Goal: Information Seeking & Learning: Learn about a topic

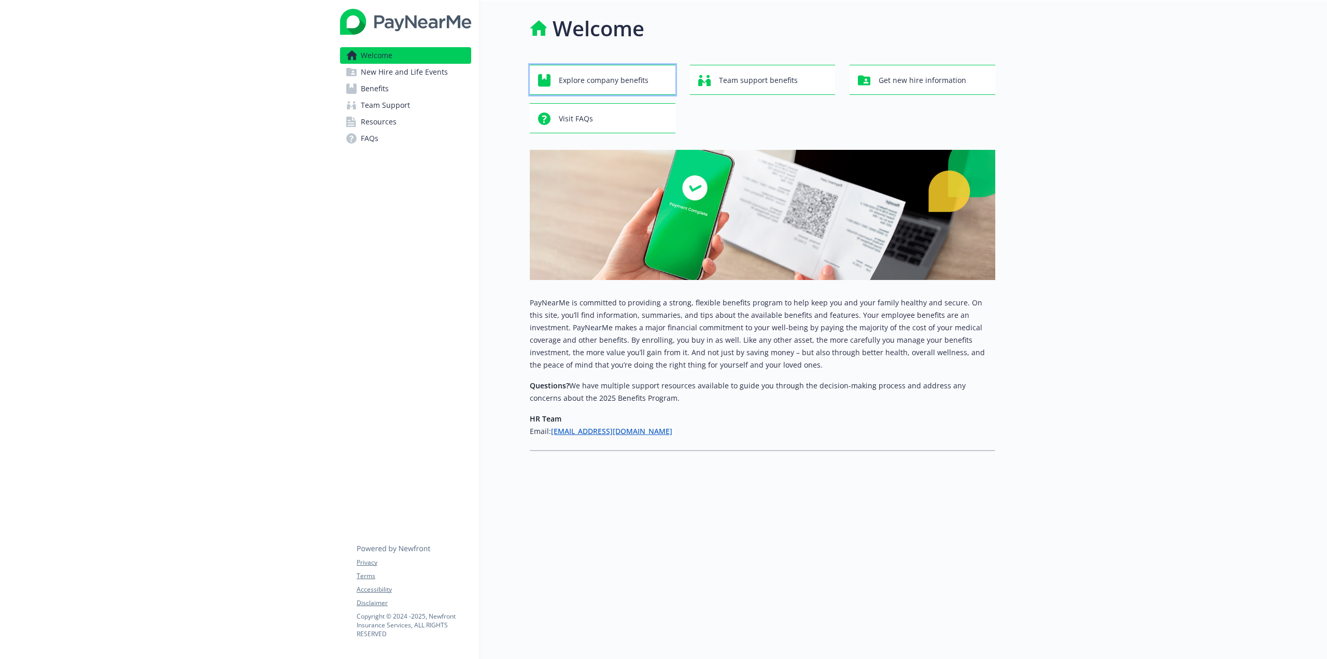
click at [648, 79] on div "Explore company benefits" at bounding box center [604, 81] width 132 height 20
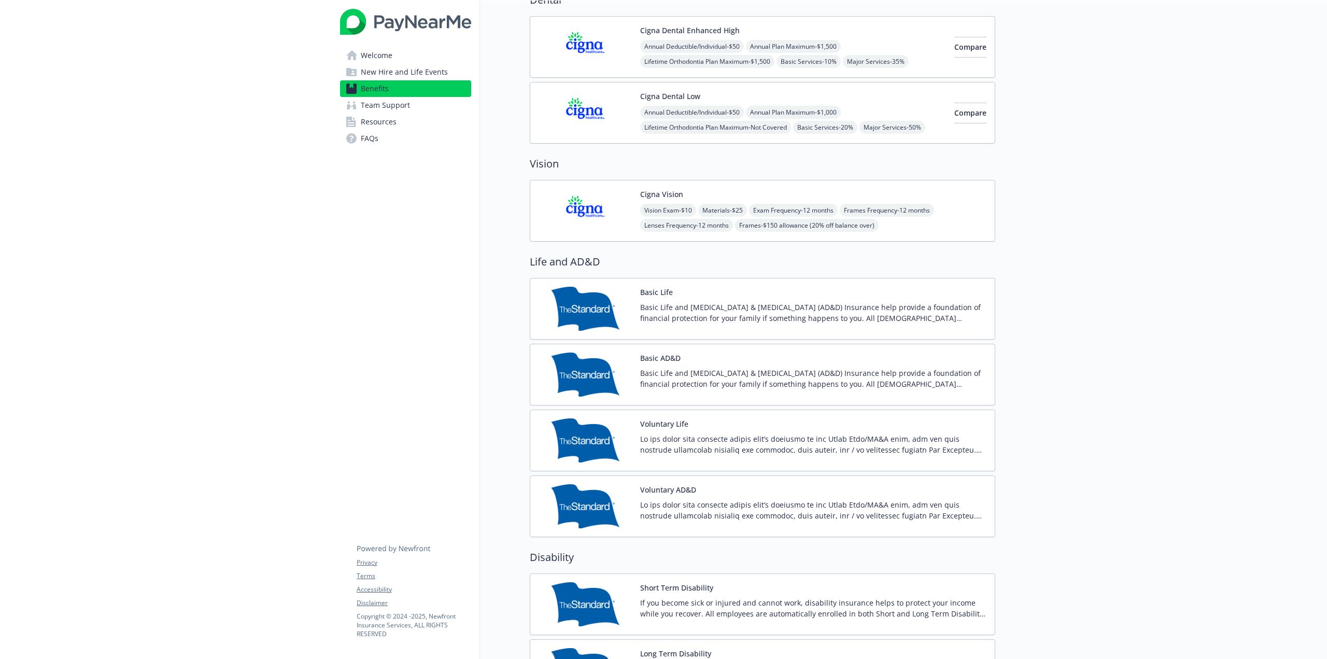
scroll to position [467, 0]
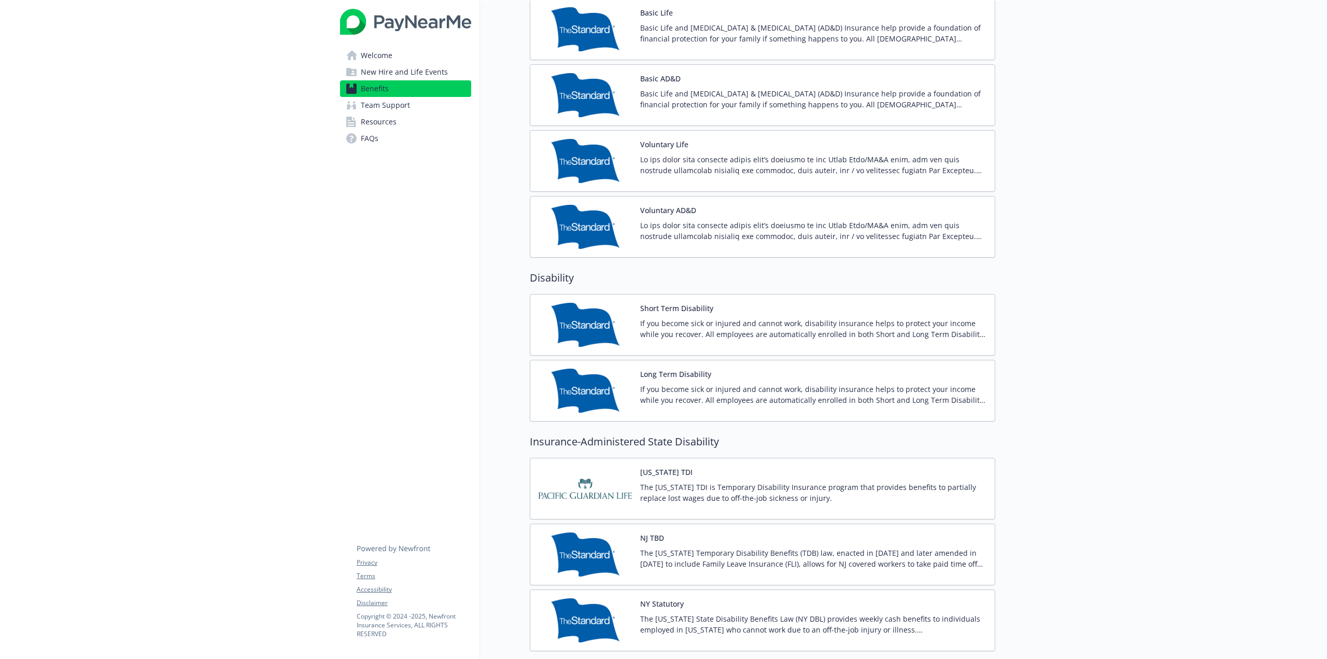
click at [674, 306] on button "Short Term Disability" at bounding box center [676, 308] width 73 height 11
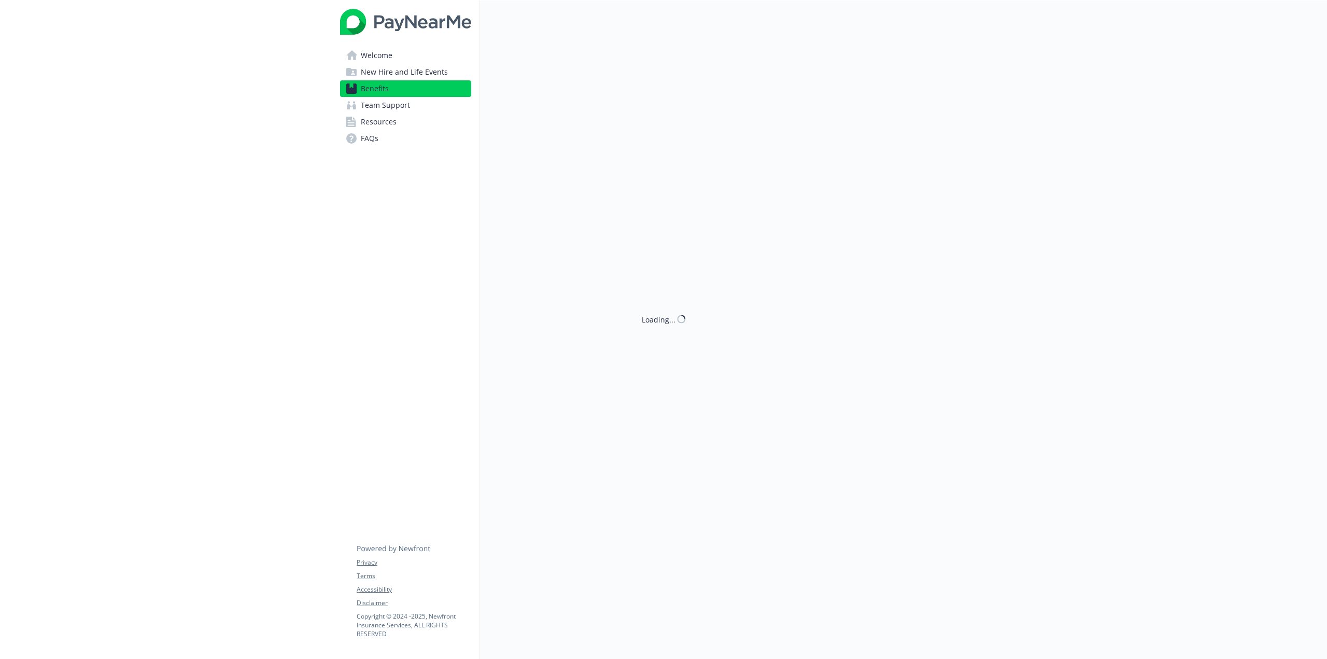
scroll to position [674, 0]
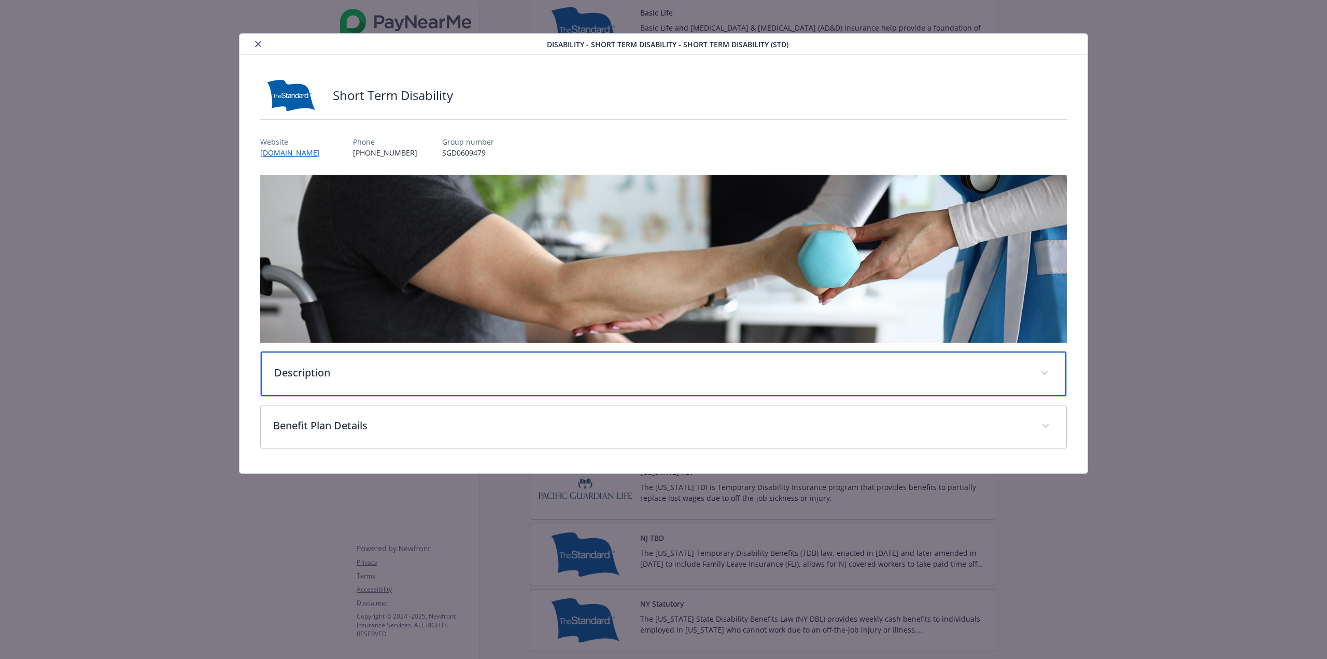
click at [319, 382] on div "Description" at bounding box center [664, 373] width 806 height 45
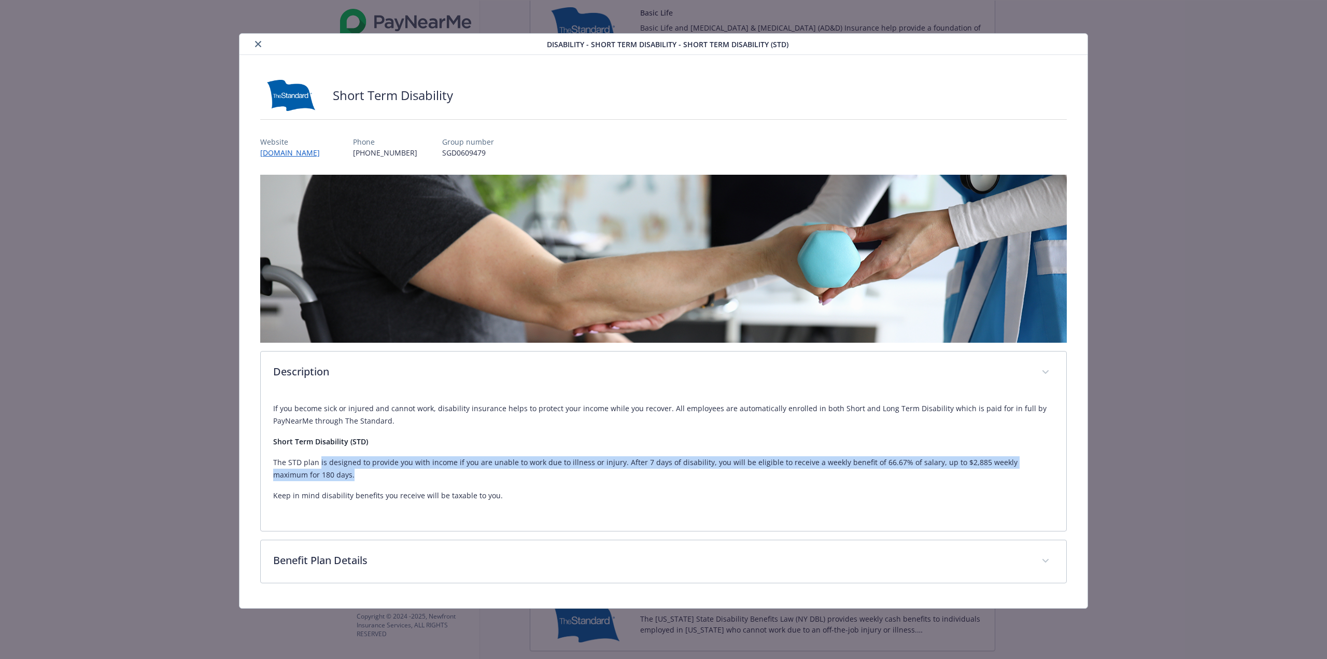
drag, startPoint x: 319, startPoint y: 468, endPoint x: 581, endPoint y: 475, distance: 261.4
click at [581, 475] on p "The STD plan is designed to provide you with income if you are unable to work d…" at bounding box center [663, 468] width 781 height 25
click at [581, 474] on p "The STD plan is designed to provide you with income if you are unable to work d…" at bounding box center [663, 468] width 781 height 25
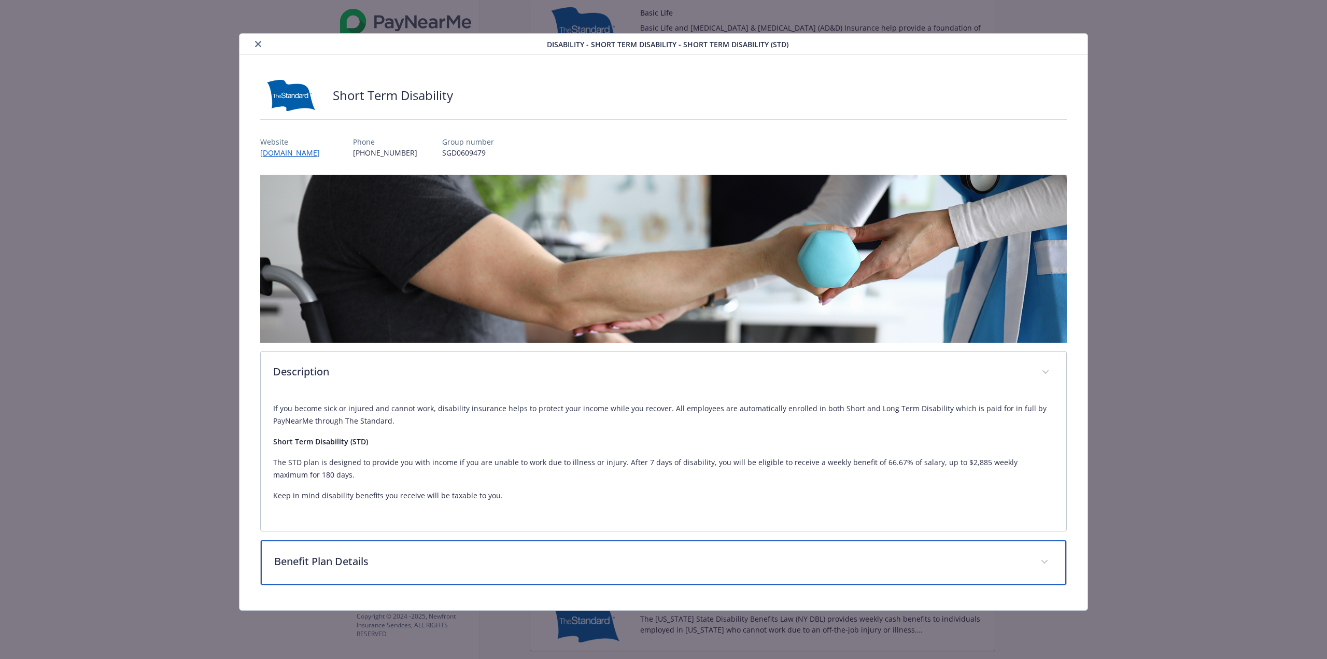
click at [363, 576] on div "Benefit Plan Details" at bounding box center [664, 562] width 806 height 45
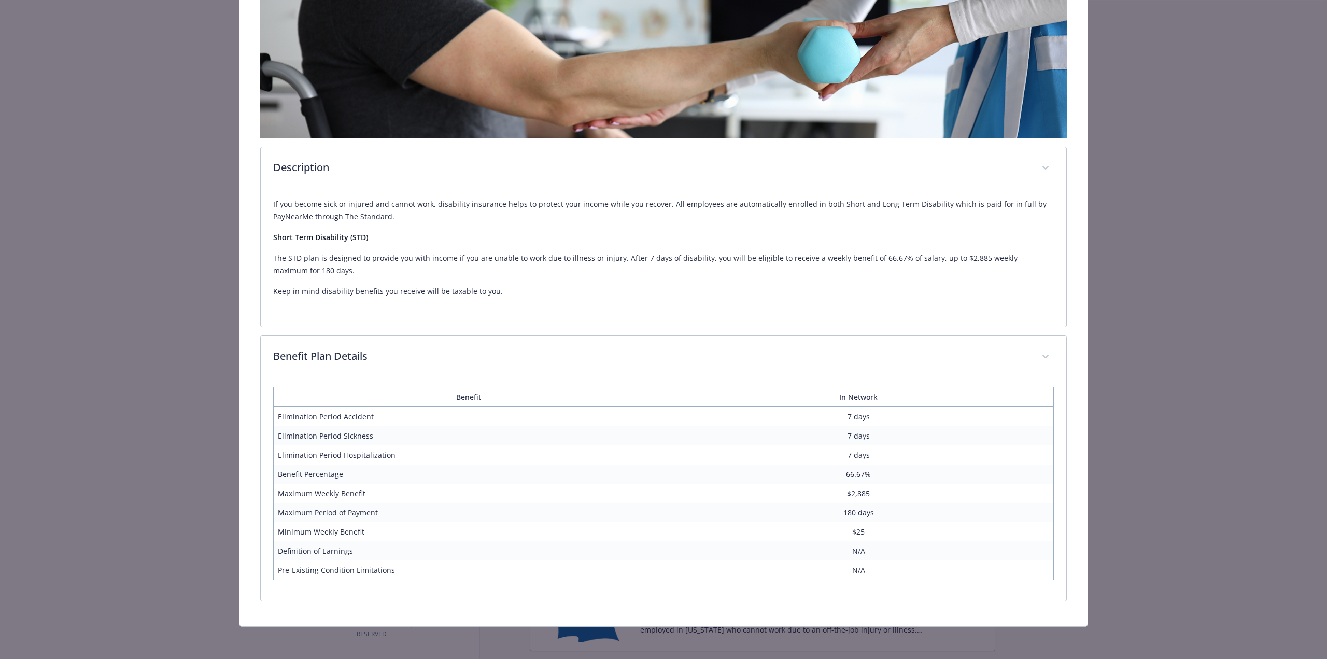
scroll to position [202, 0]
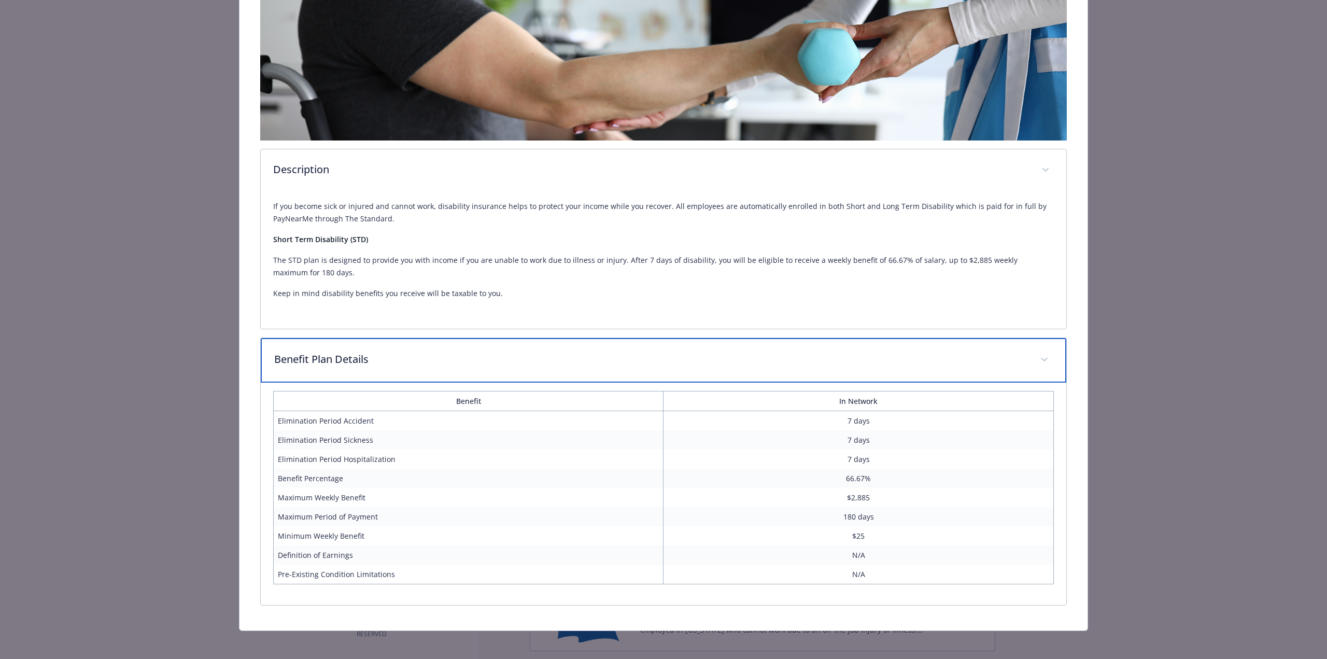
click at [301, 353] on p "Benefit Plan Details" at bounding box center [651, 359] width 754 height 16
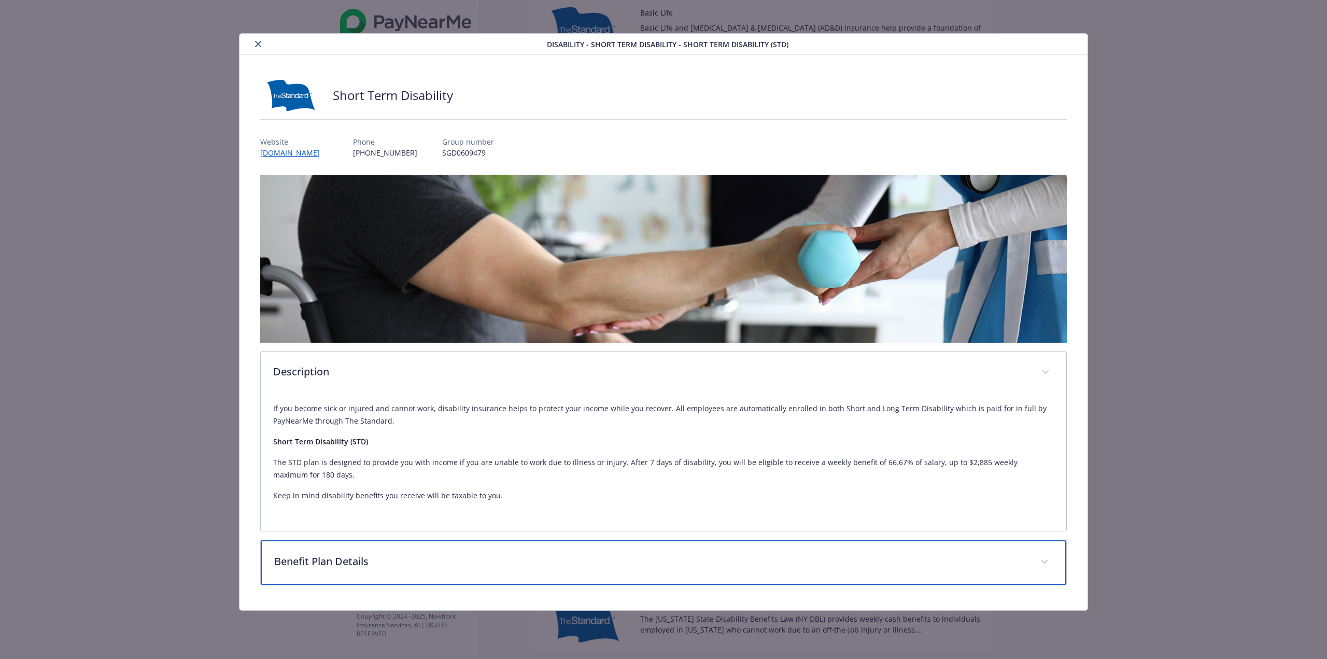
scroll to position [0, 0]
